Goal: Transaction & Acquisition: Purchase product/service

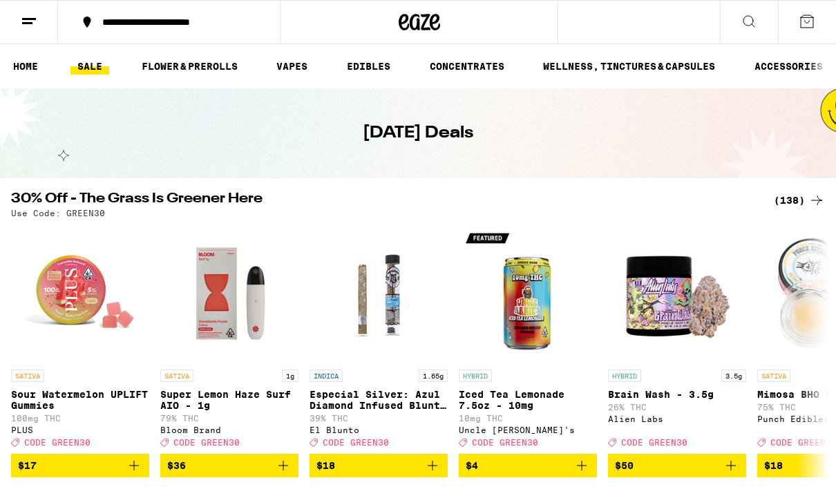
click at [24, 68] on link "HOME" at bounding box center [25, 66] width 39 height 17
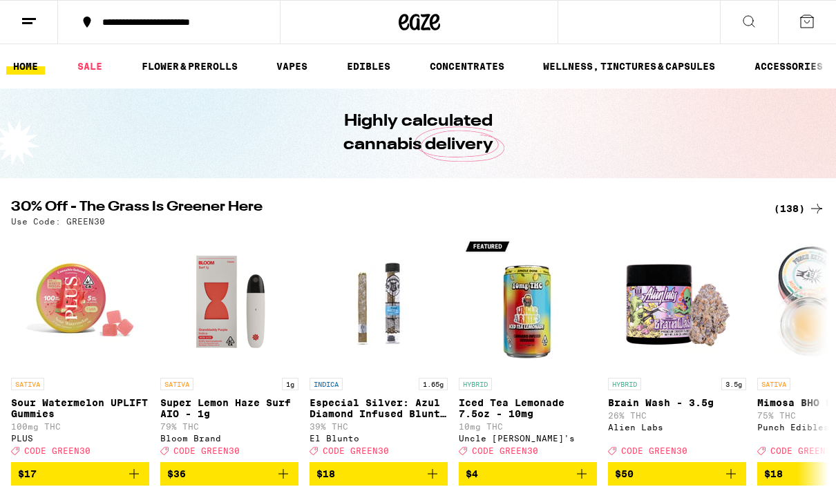
click at [184, 15] on button "**********" at bounding box center [169, 21] width 222 height 41
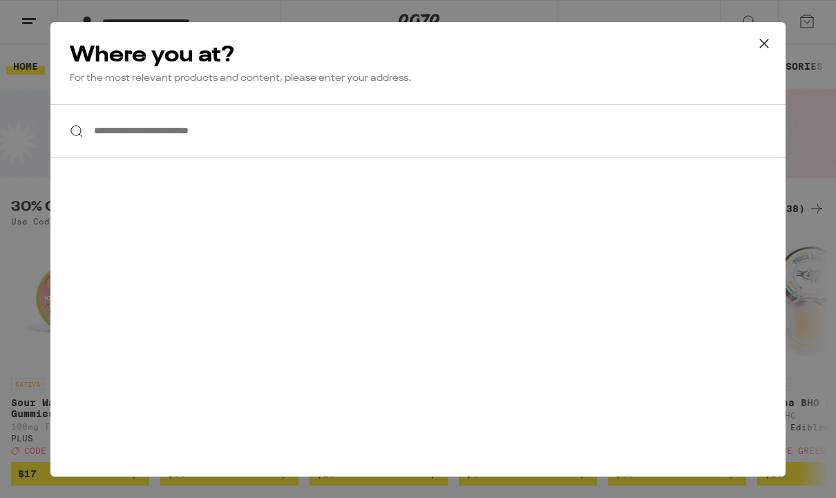
click at [272, 142] on input "**********" at bounding box center [418, 130] width 736 height 53
click at [440, 129] on input "**********" at bounding box center [418, 130] width 736 height 53
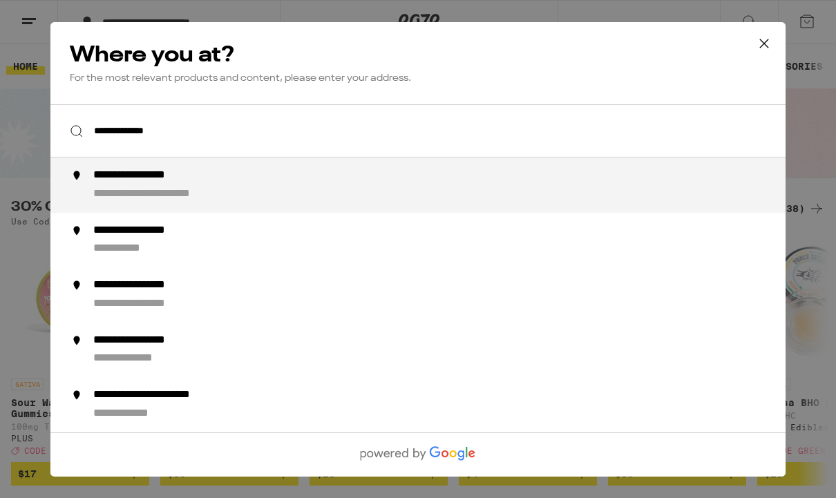
click at [221, 184] on div "**********" at bounding box center [445, 185] width 705 height 33
type input "**********"
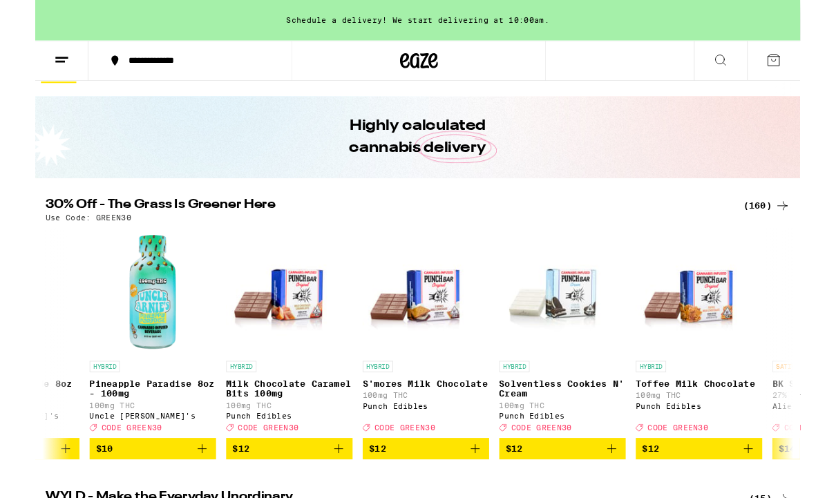
scroll to position [0, 1296]
click at [595, 410] on div "HYBRID Solventless Cookies N' Cream 100mg THC Punch Edibles Deal Created with S…" at bounding box center [576, 433] width 138 height 77
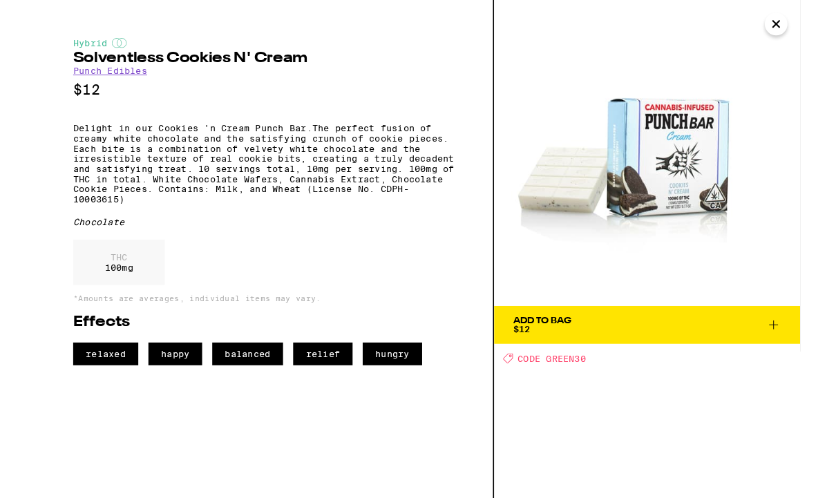
click at [670, 355] on span "Add To Bag $12" at bounding box center [669, 355] width 293 height 19
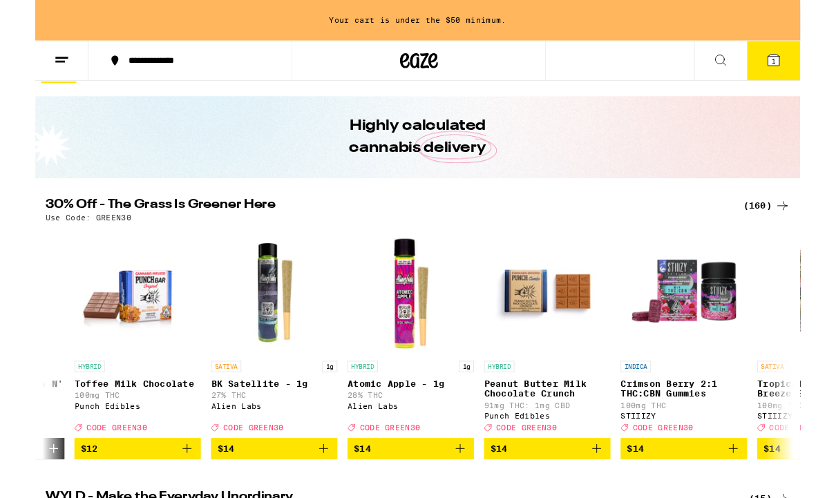
scroll to position [0, 1933]
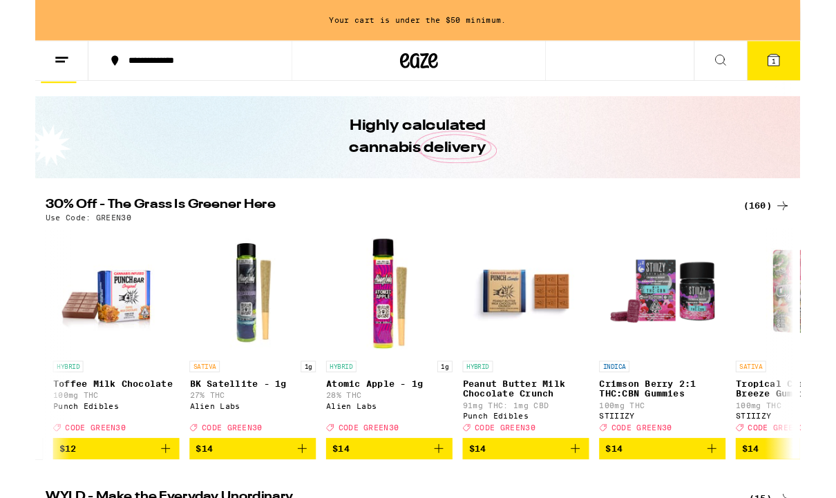
click at [537, 498] on span "$14" at bounding box center [536, 491] width 124 height 17
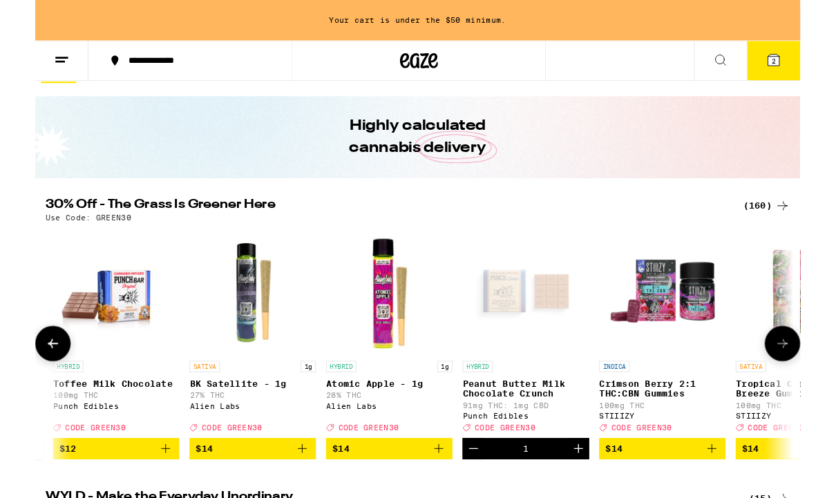
click at [604, 497] on button "Increment" at bounding box center [594, 491] width 24 height 24
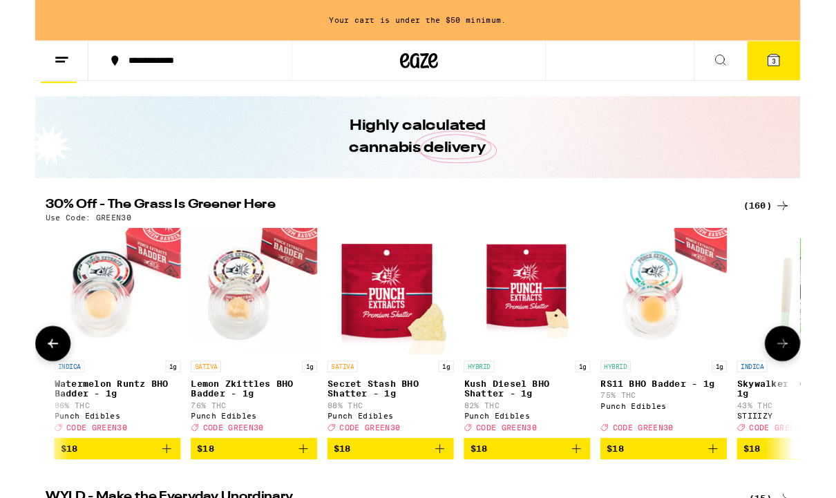
scroll to position [0, 4023]
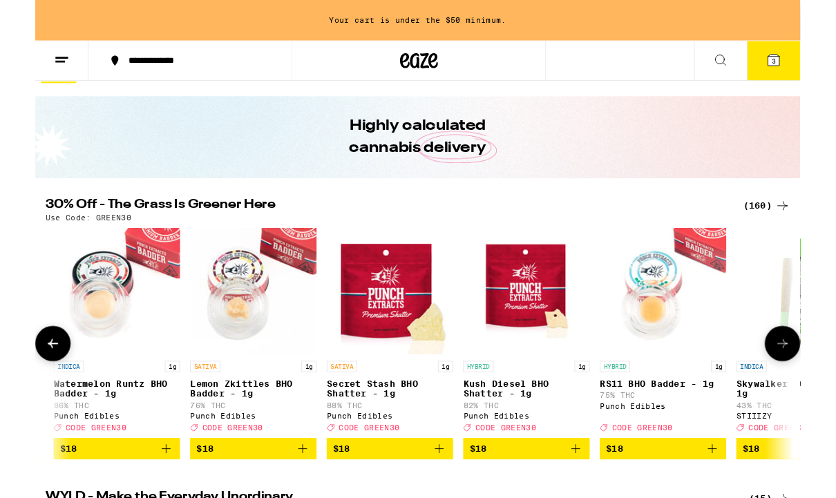
click at [552, 342] on img "Open page for Kush Diesel BHO Shatter - 1g from Punch Edibles" at bounding box center [537, 319] width 138 height 138
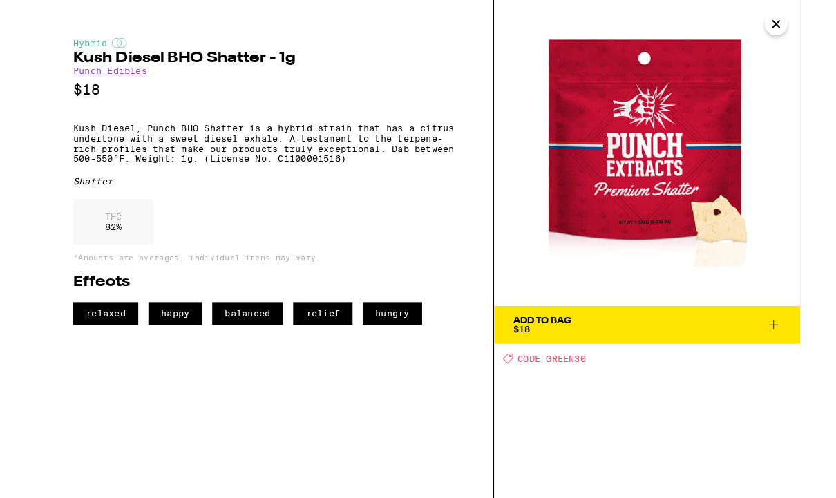
click at [619, 350] on span "Add To Bag $18" at bounding box center [669, 355] width 293 height 19
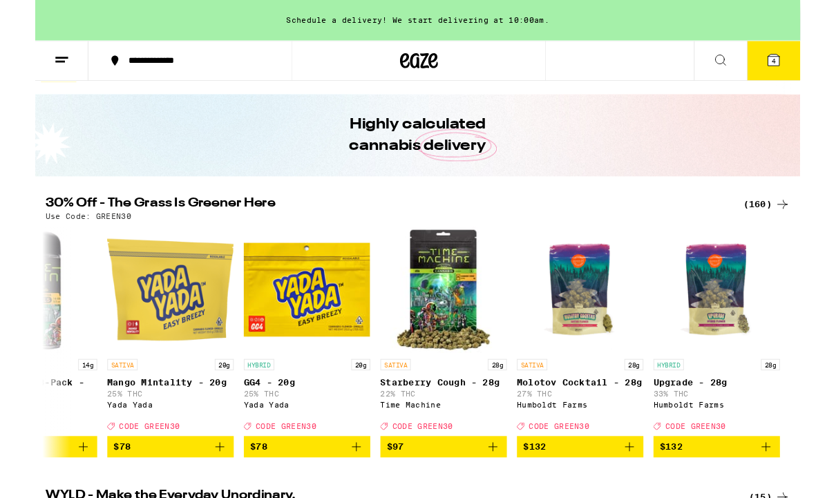
scroll to position [0, 23077]
click at [821, 221] on icon at bounding box center [817, 223] width 17 height 17
click at [813, 230] on icon at bounding box center [817, 223] width 17 height 17
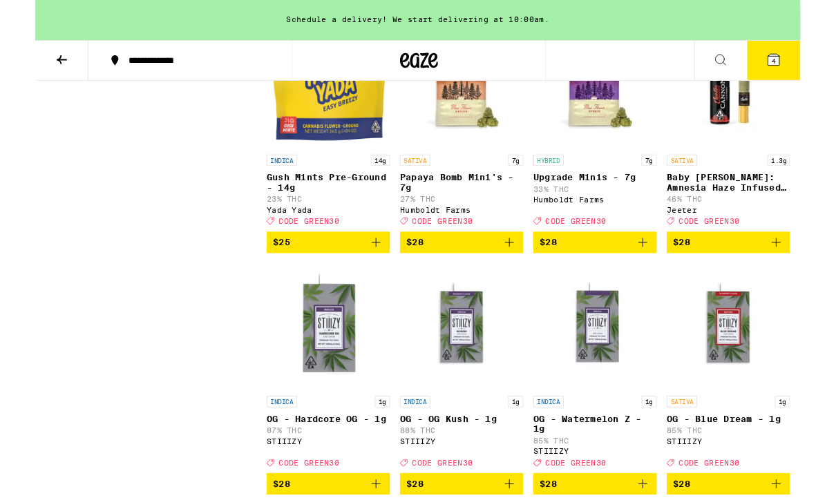
scroll to position [4714, 0]
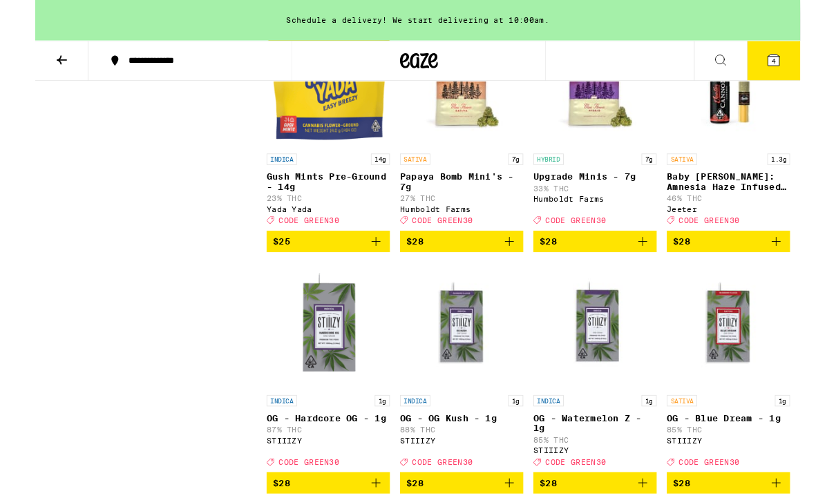
click at [760, 180] on div "SATIVA 1.3g" at bounding box center [758, 174] width 135 height 12
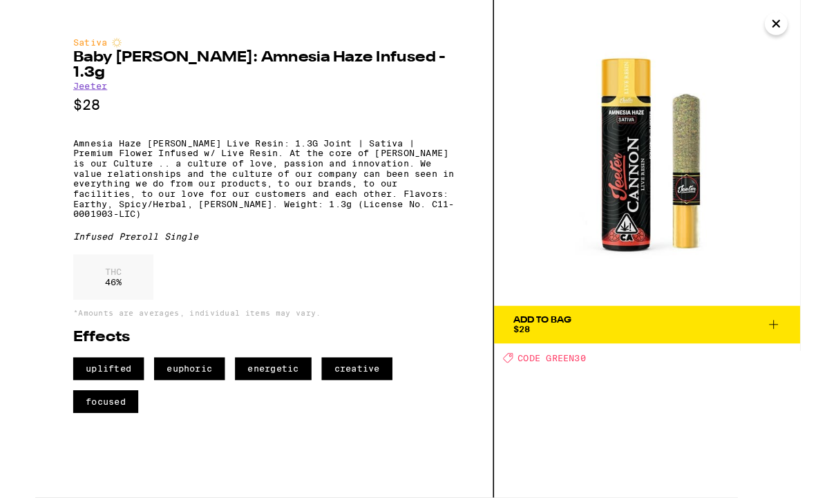
scroll to position [4955, 0]
click at [814, 17] on icon "Close" at bounding box center [810, 26] width 17 height 21
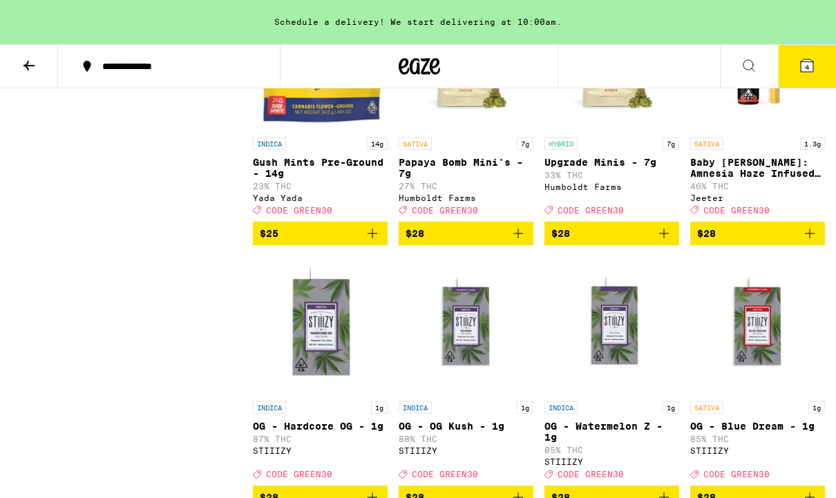
scroll to position [4744, 0]
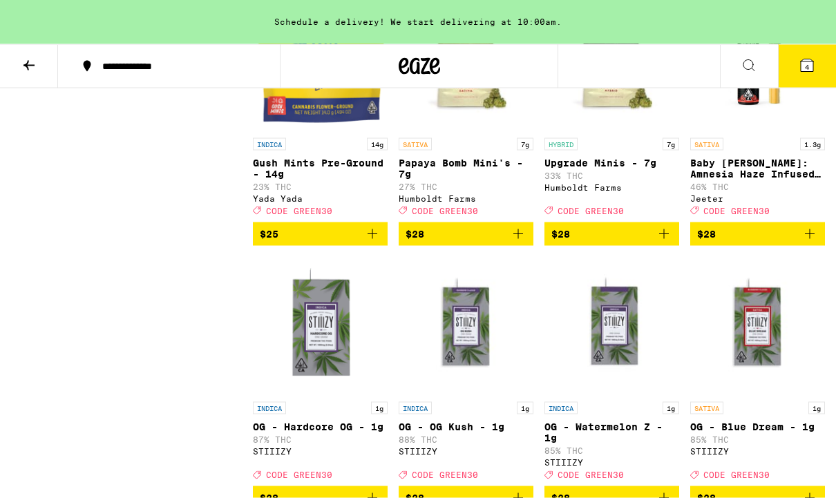
click at [768, 131] on img "Open page for Baby Cannon: Amnesia Haze Infused - 1.3g from Jeeter" at bounding box center [758, 62] width 135 height 138
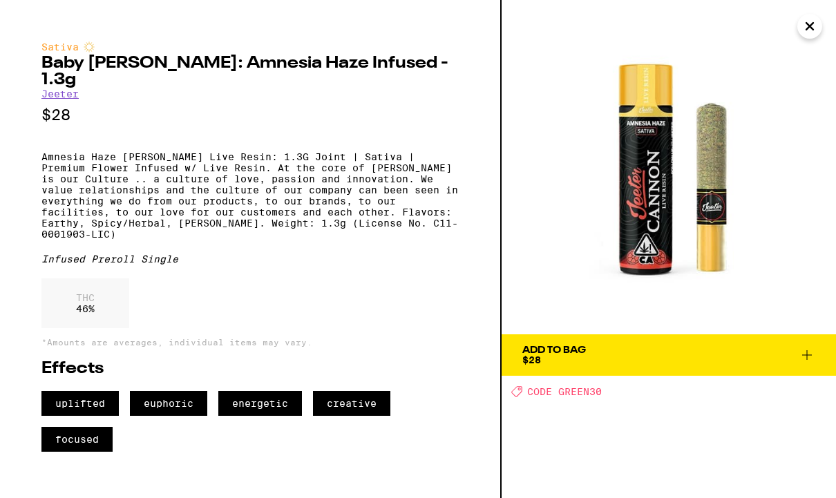
click at [768, 127] on img at bounding box center [669, 167] width 335 height 335
click at [744, 160] on img at bounding box center [669, 167] width 335 height 335
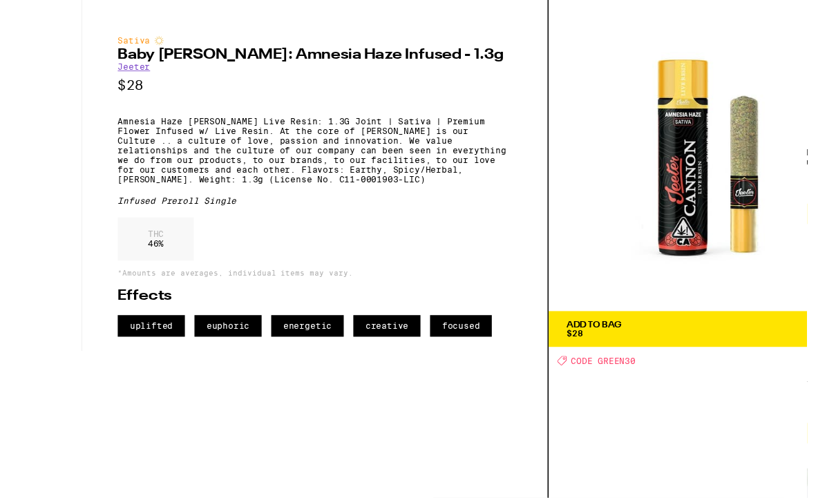
scroll to position [4732, 0]
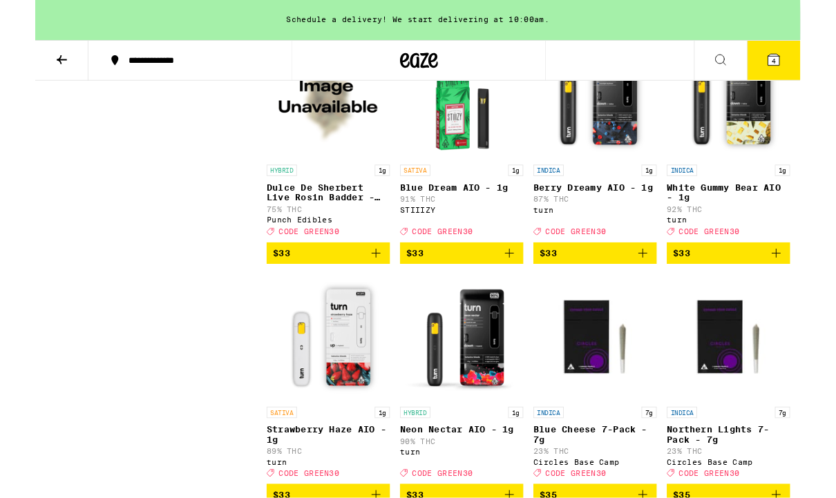
scroll to position [7618, 0]
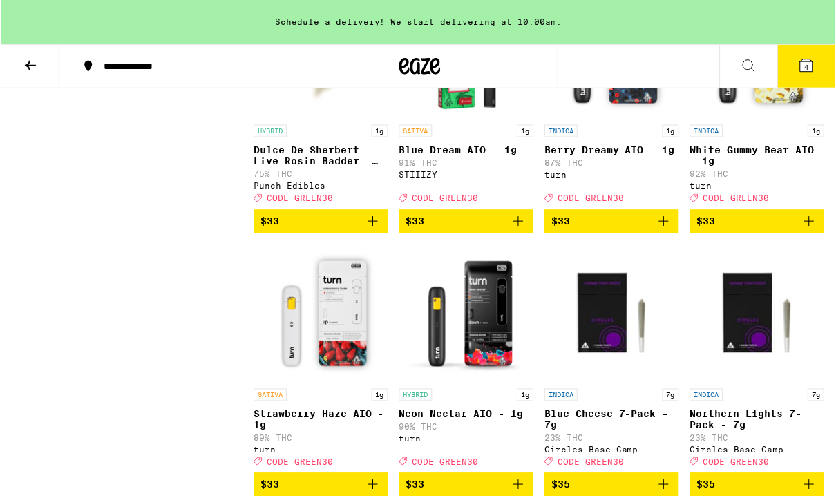
scroll to position [7664, 0]
